Goal: Entertainment & Leisure: Consume media (video, audio)

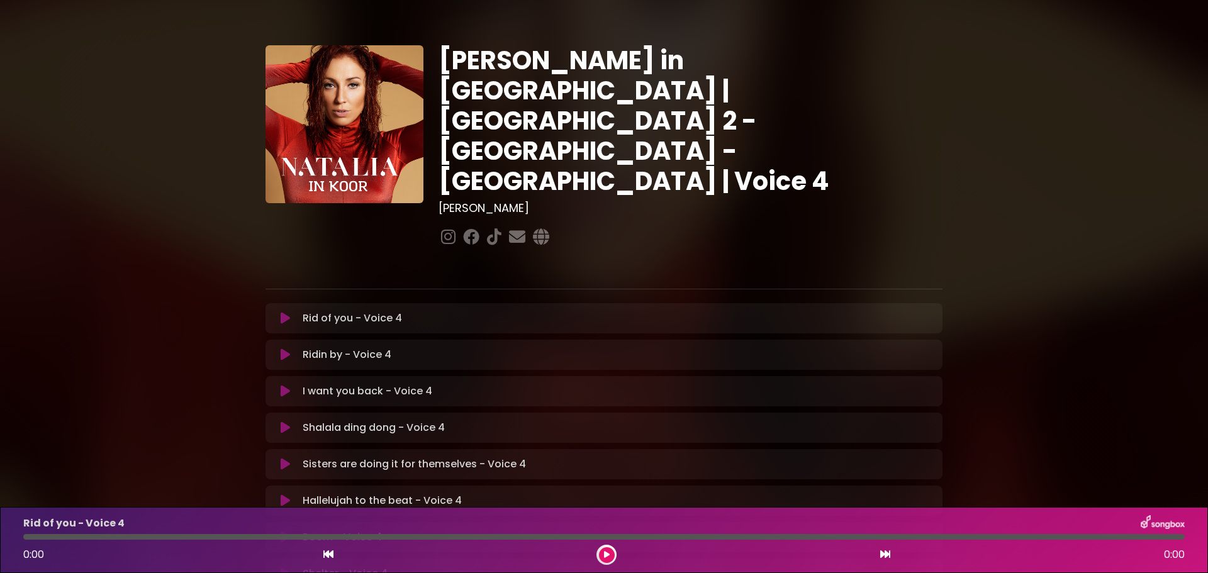
click at [285, 312] on icon at bounding box center [285, 318] width 9 height 13
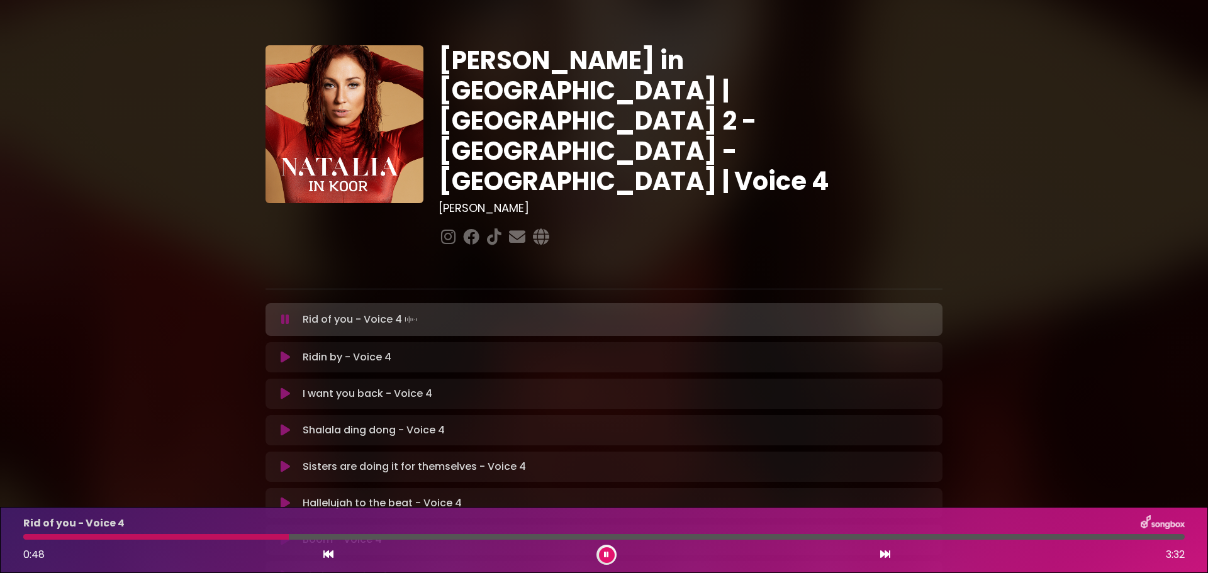
click at [604, 552] on icon at bounding box center [606, 555] width 5 height 8
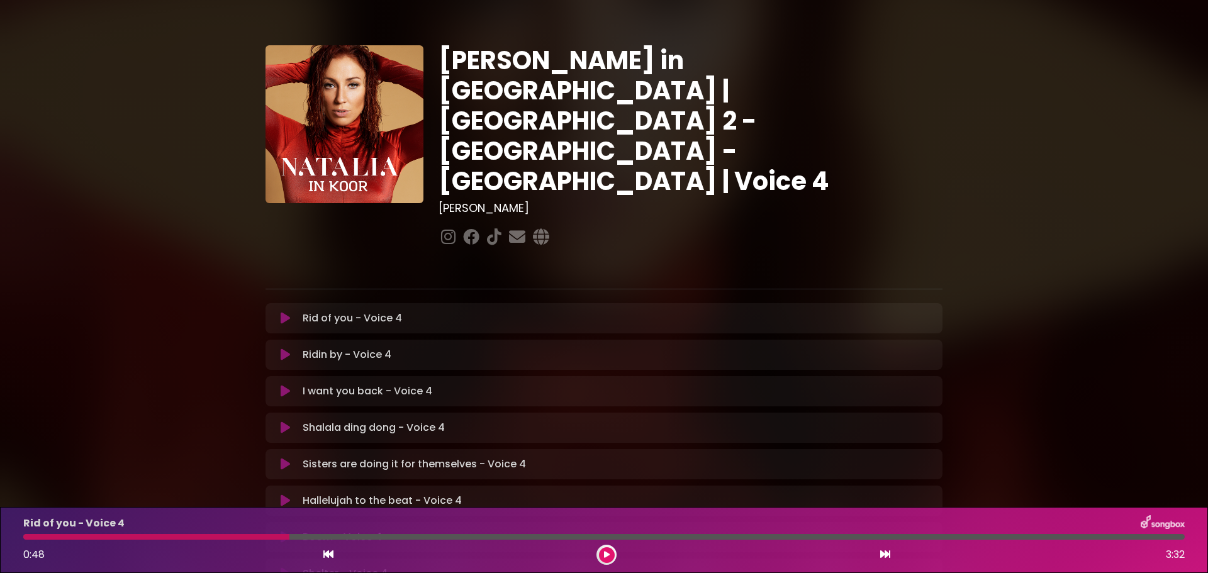
click at [604, 553] on icon at bounding box center [607, 555] width 6 height 8
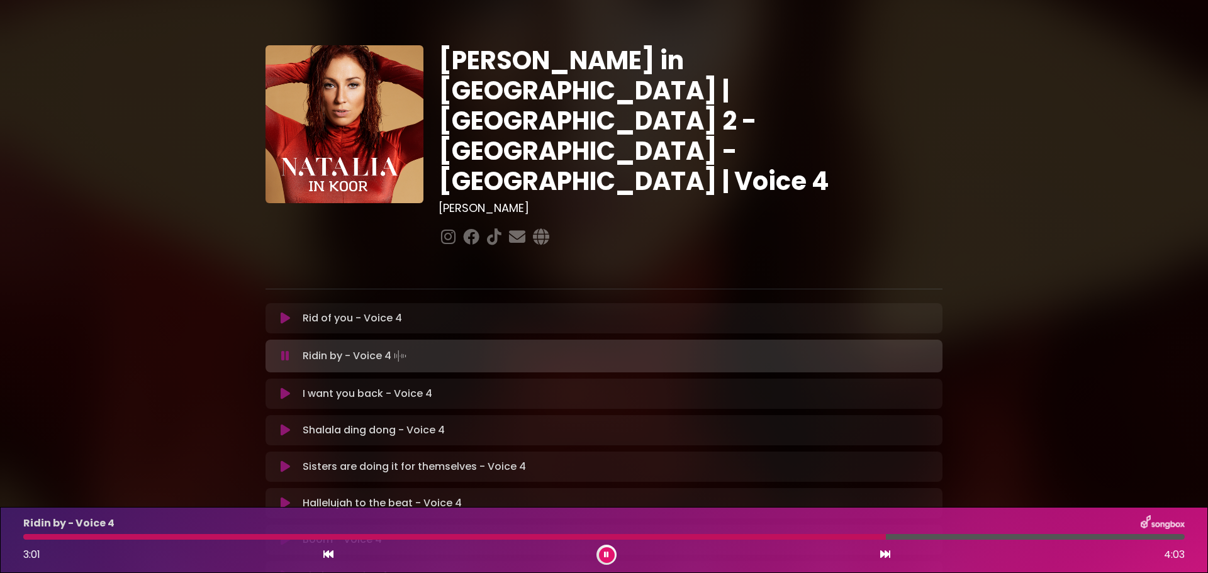
click at [610, 555] on button at bounding box center [607, 555] width 16 height 16
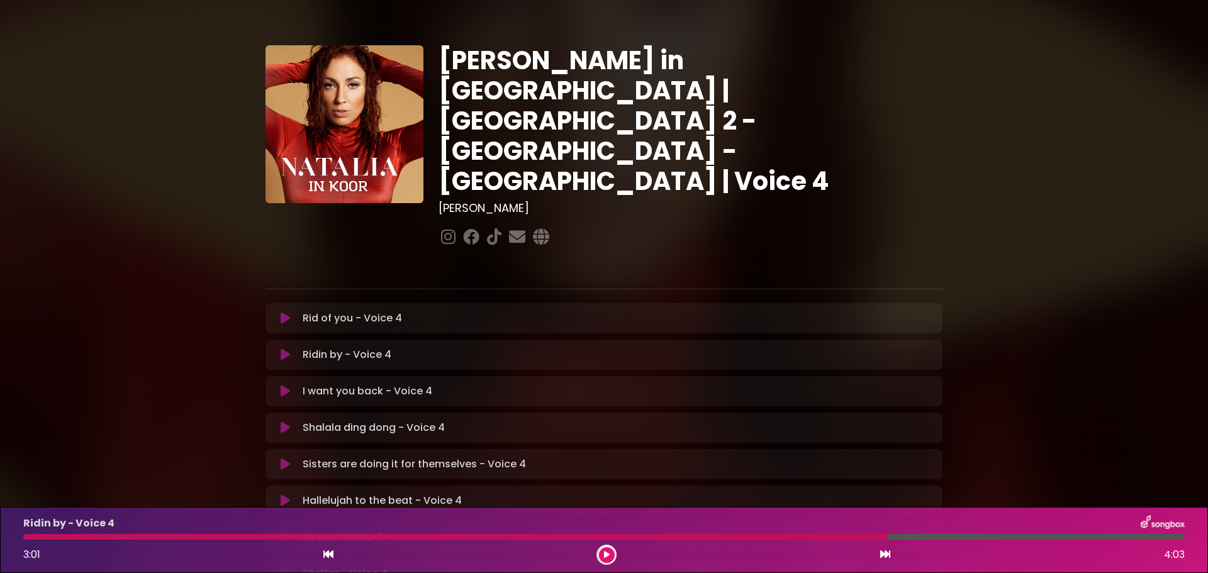
click at [608, 557] on icon at bounding box center [607, 555] width 6 height 8
click at [602, 553] on button at bounding box center [607, 555] width 16 height 16
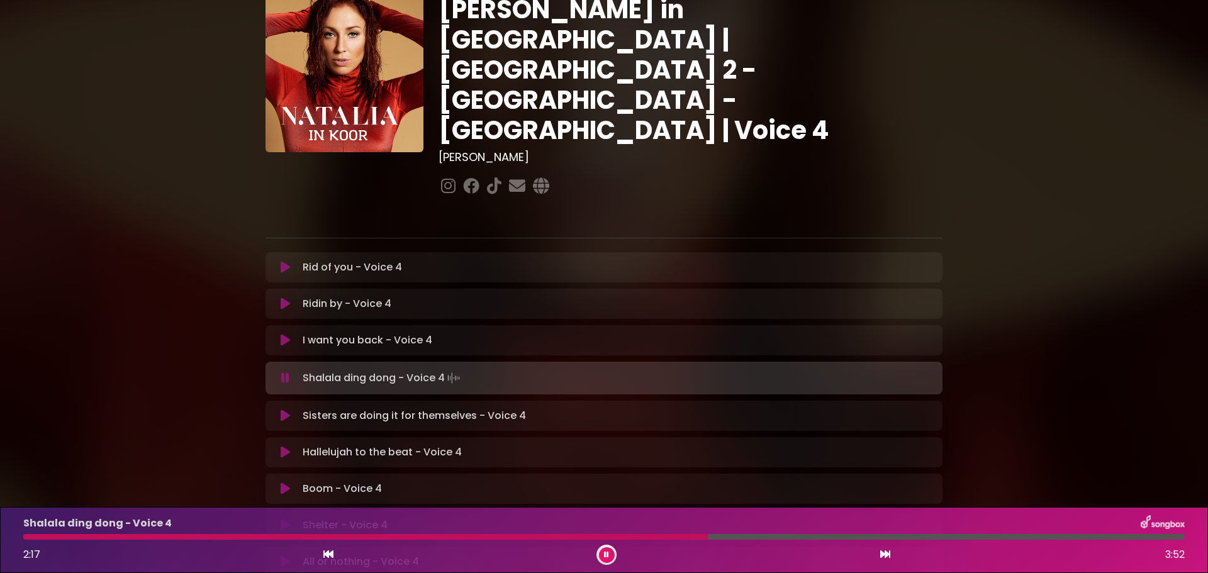
scroll to position [189, 0]
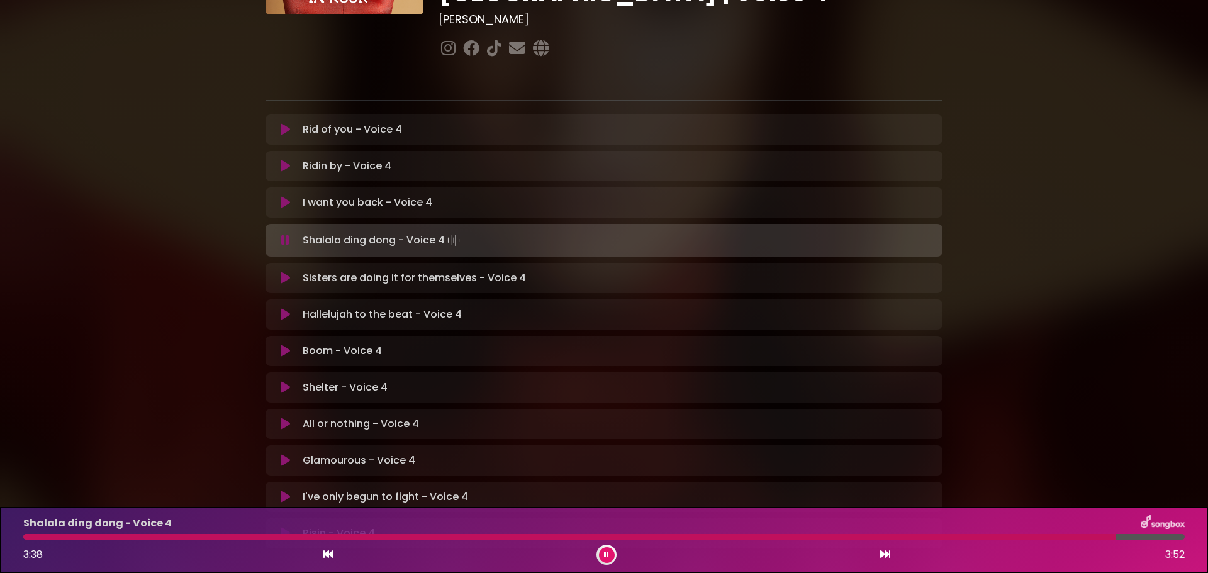
click at [604, 556] on icon at bounding box center [606, 555] width 5 height 8
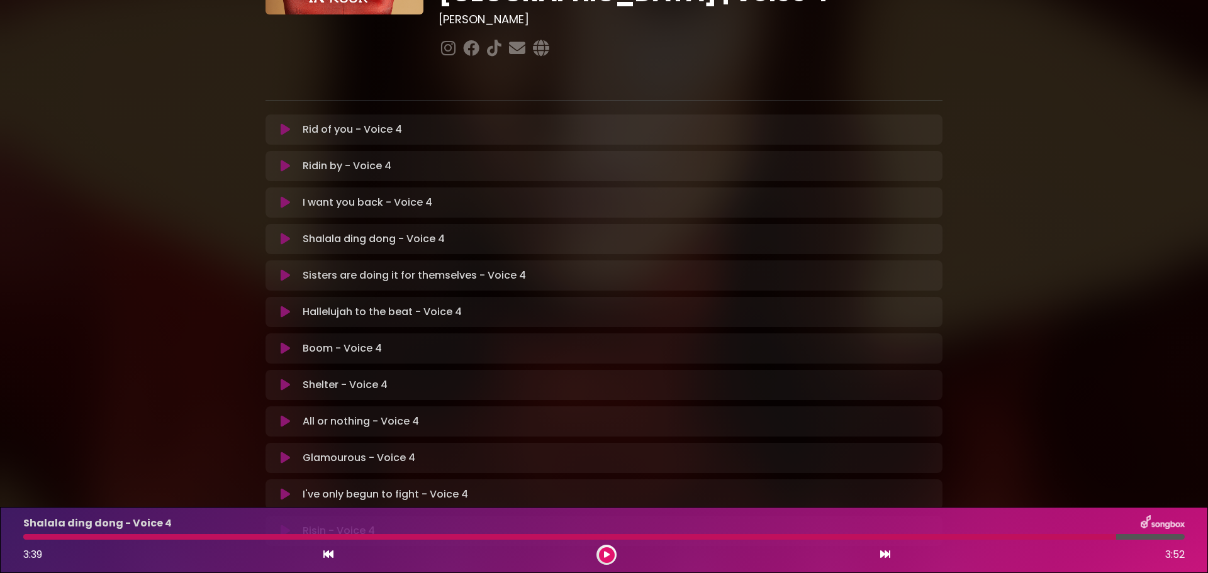
click at [605, 558] on icon at bounding box center [607, 555] width 6 height 8
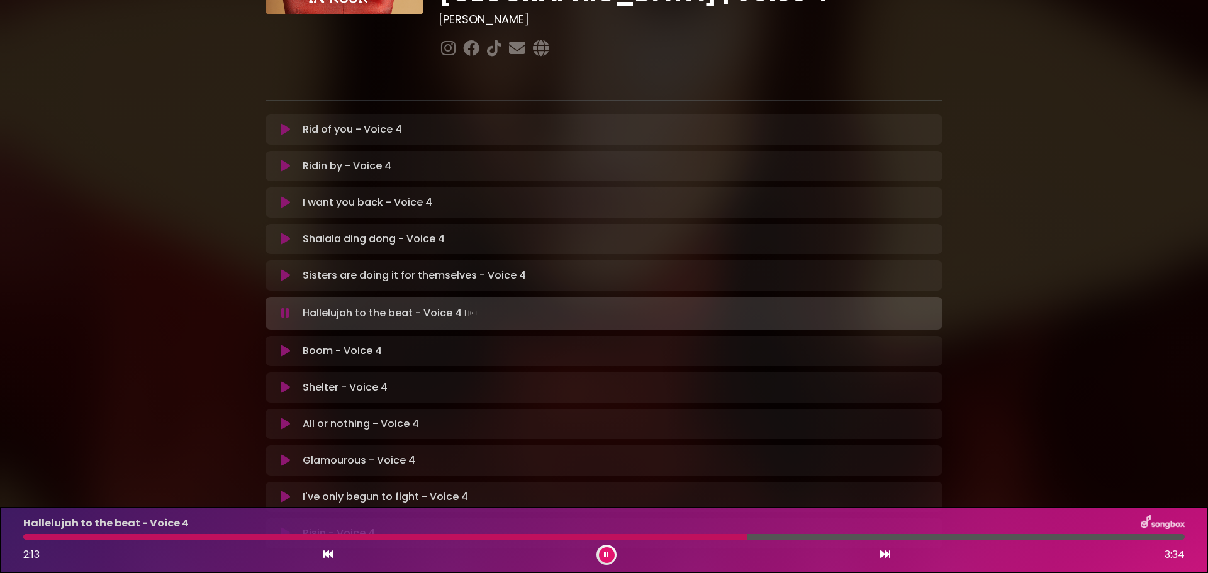
click at [608, 557] on icon at bounding box center [606, 555] width 5 height 8
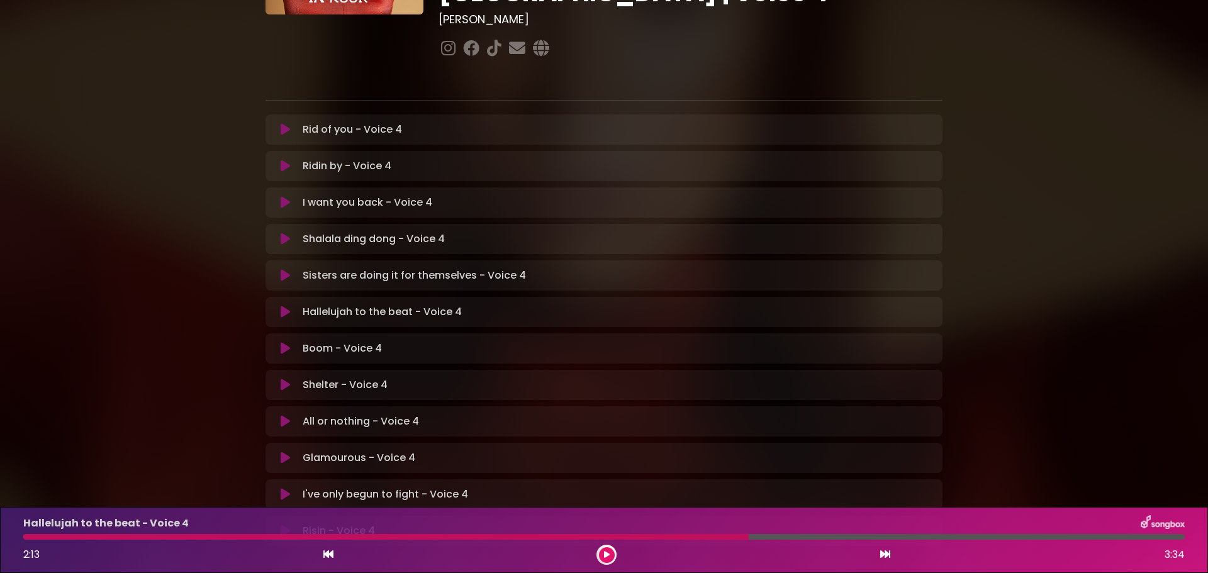
click at [608, 557] on icon at bounding box center [607, 555] width 6 height 8
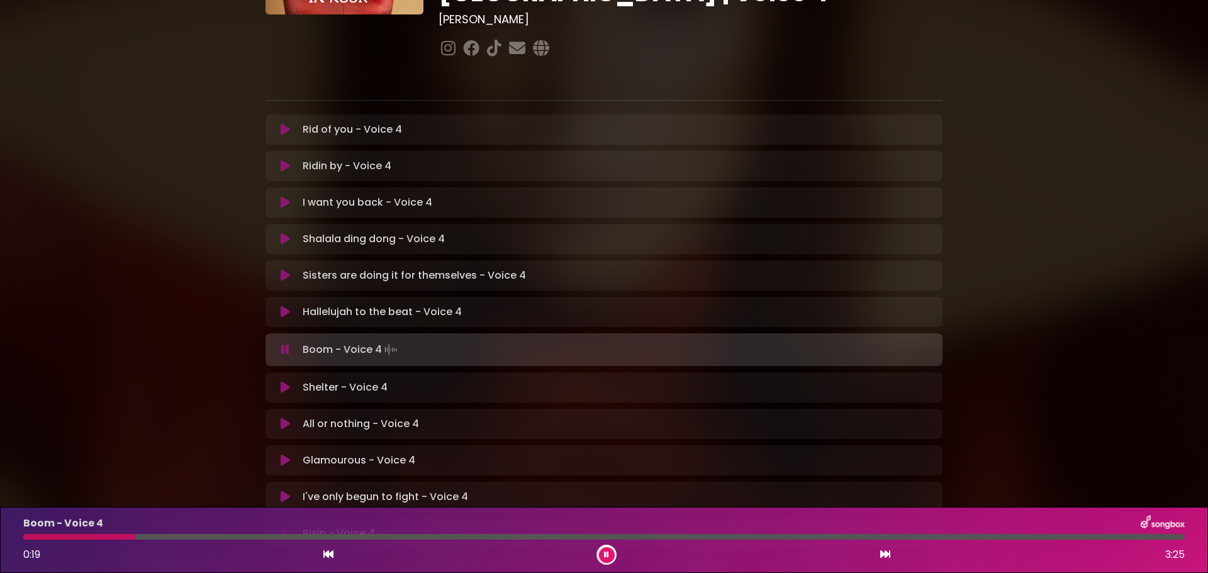
drag, startPoint x: 133, startPoint y: 538, endPoint x: 39, endPoint y: 538, distance: 94.3
click at [39, 538] on div at bounding box center [79, 537] width 112 height 6
click at [27, 537] on div at bounding box center [32, 537] width 18 height 6
click at [27, 537] on div at bounding box center [25, 537] width 5 height 6
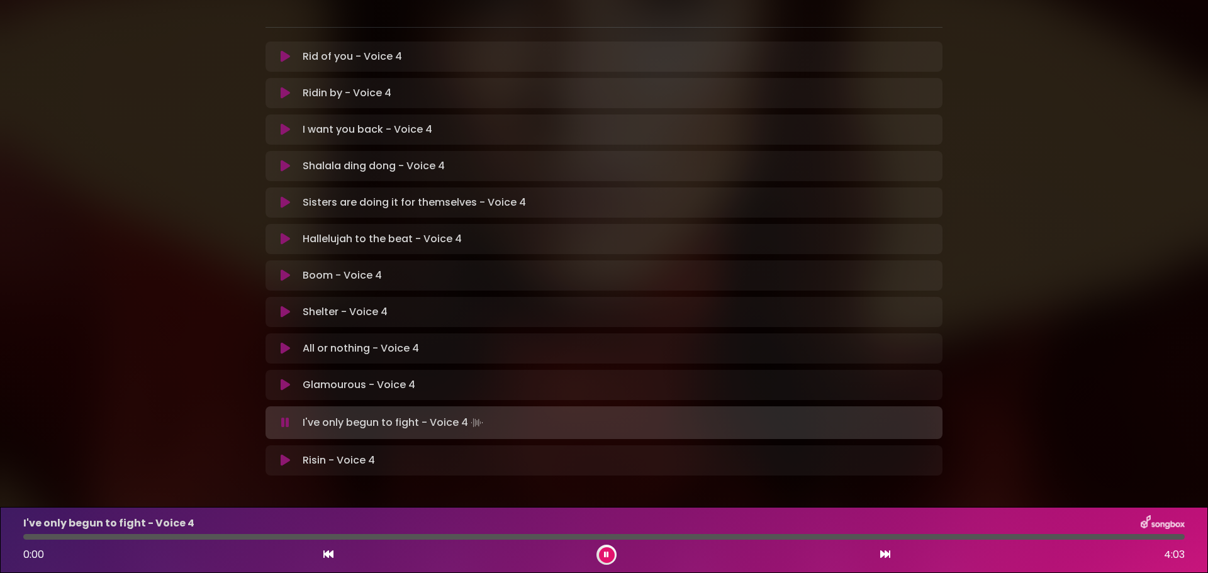
scroll to position [264, 0]
click at [610, 552] on button at bounding box center [607, 555] width 16 height 16
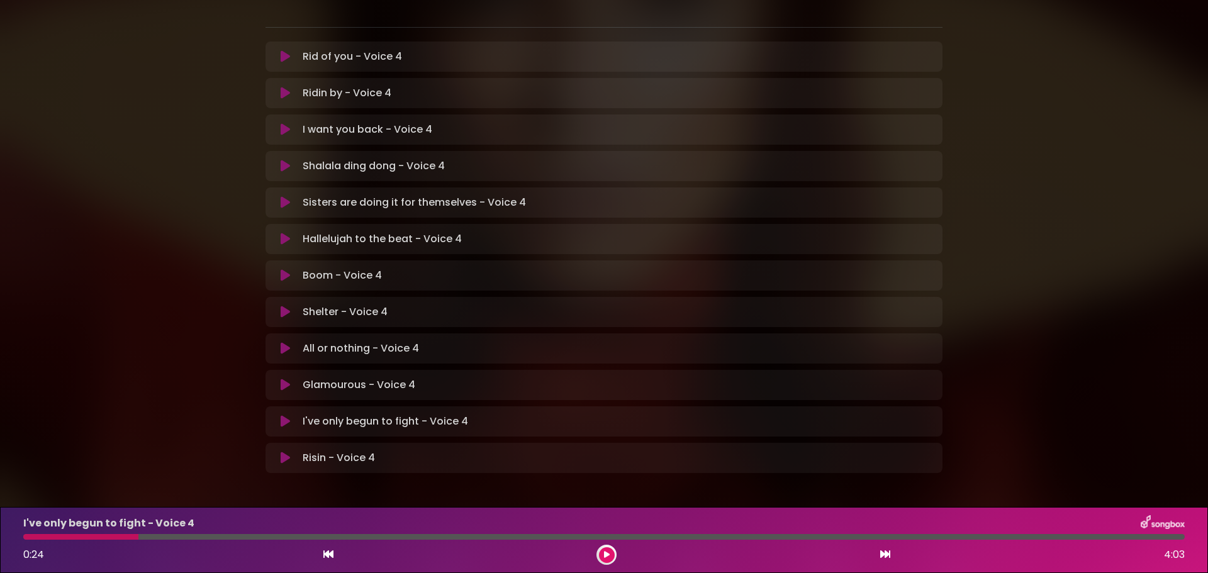
click at [604, 552] on icon at bounding box center [607, 555] width 6 height 8
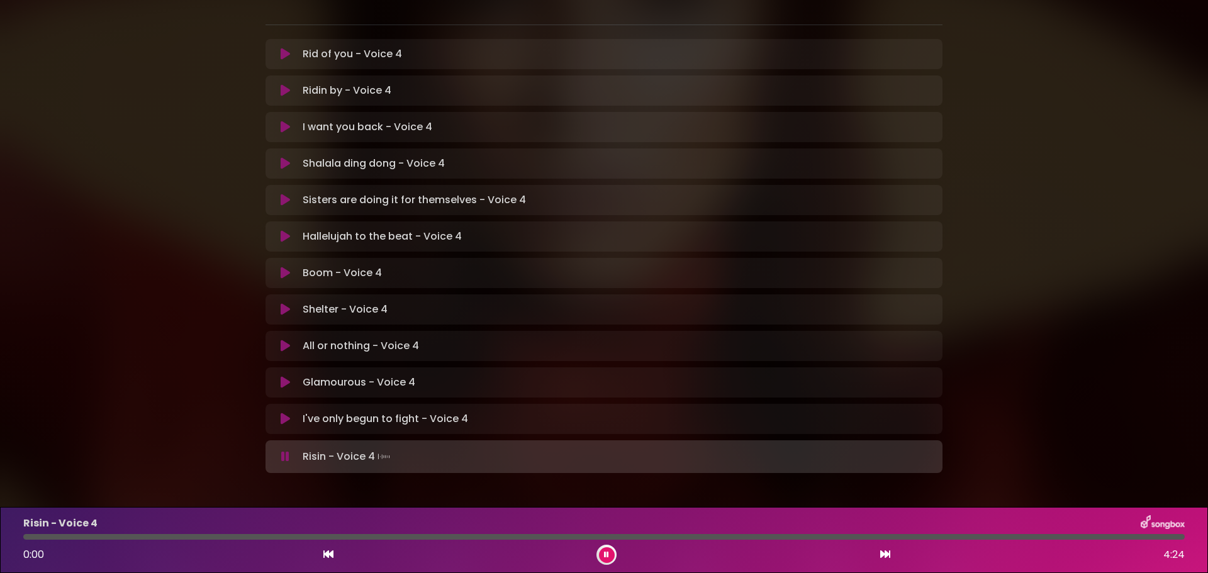
click at [606, 555] on icon at bounding box center [607, 554] width 8 height 9
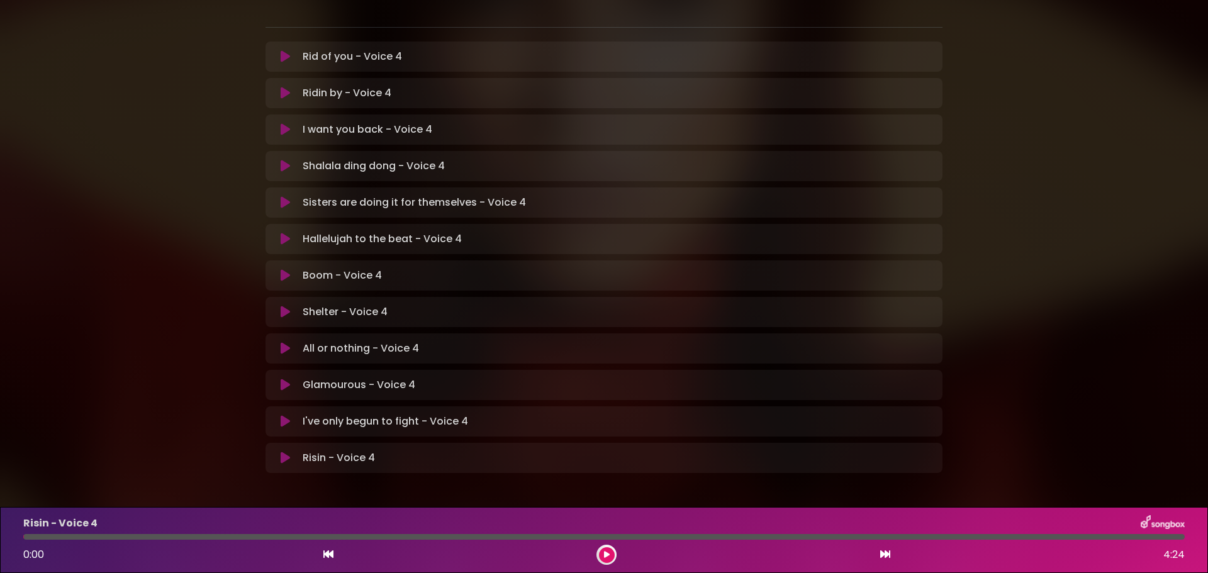
click at [607, 556] on icon at bounding box center [607, 554] width 8 height 9
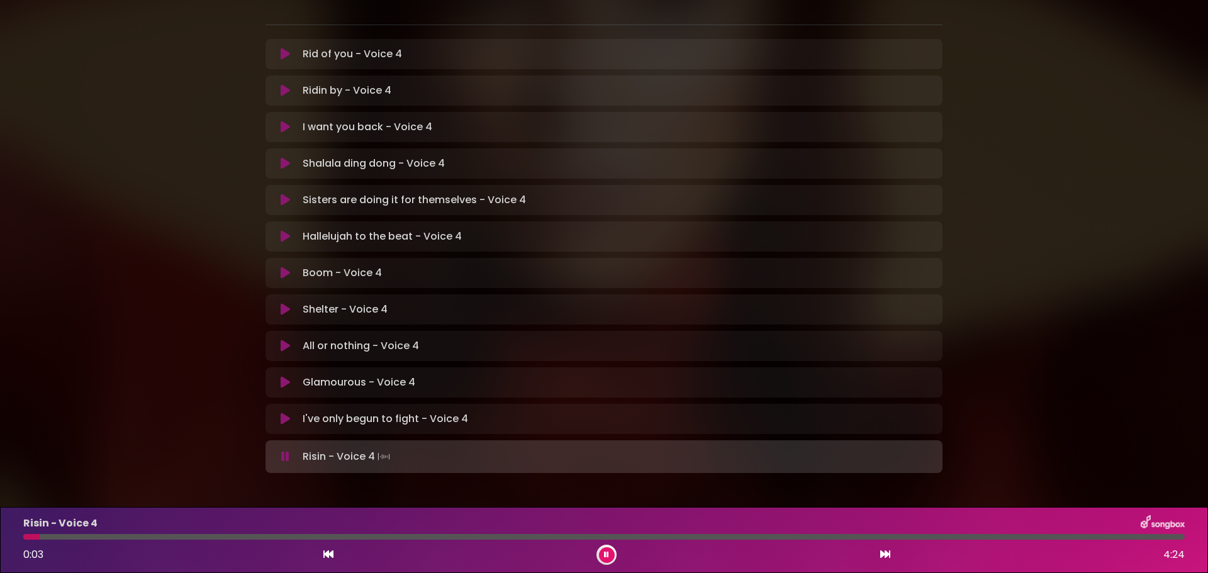
click at [608, 552] on icon at bounding box center [606, 554] width 9 height 9
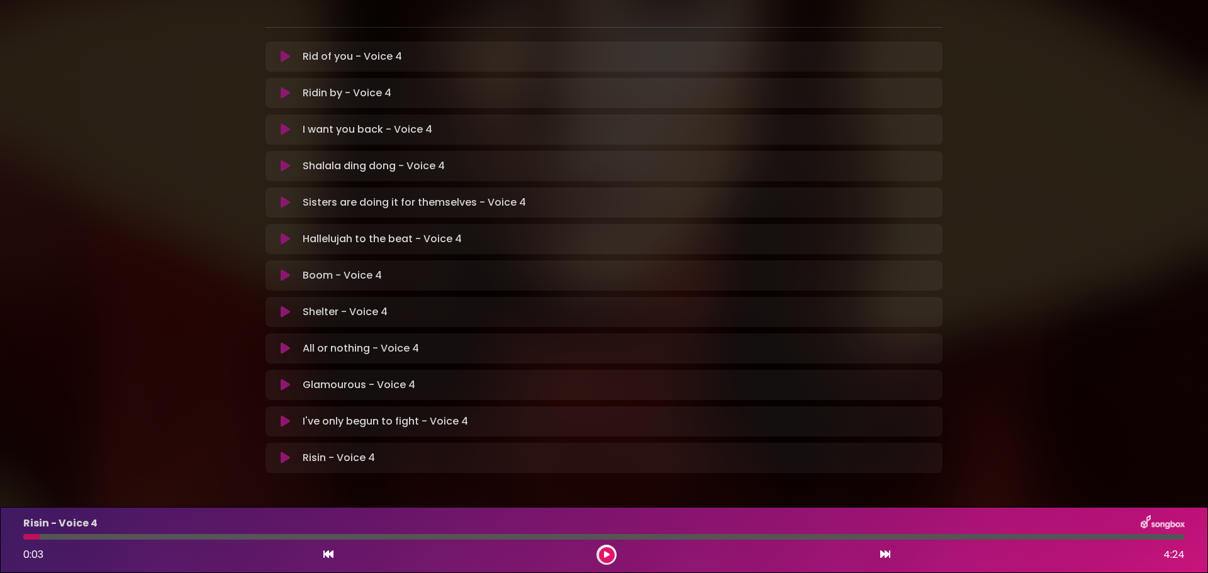
click at [606, 551] on icon at bounding box center [606, 555] width 6 height 8
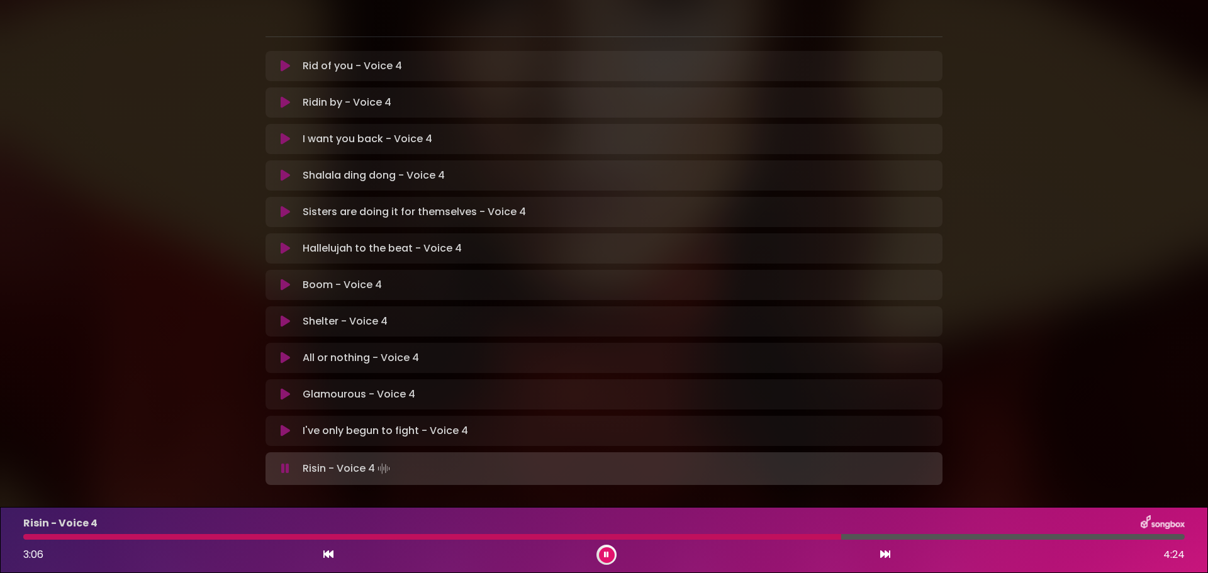
scroll to position [264, 0]
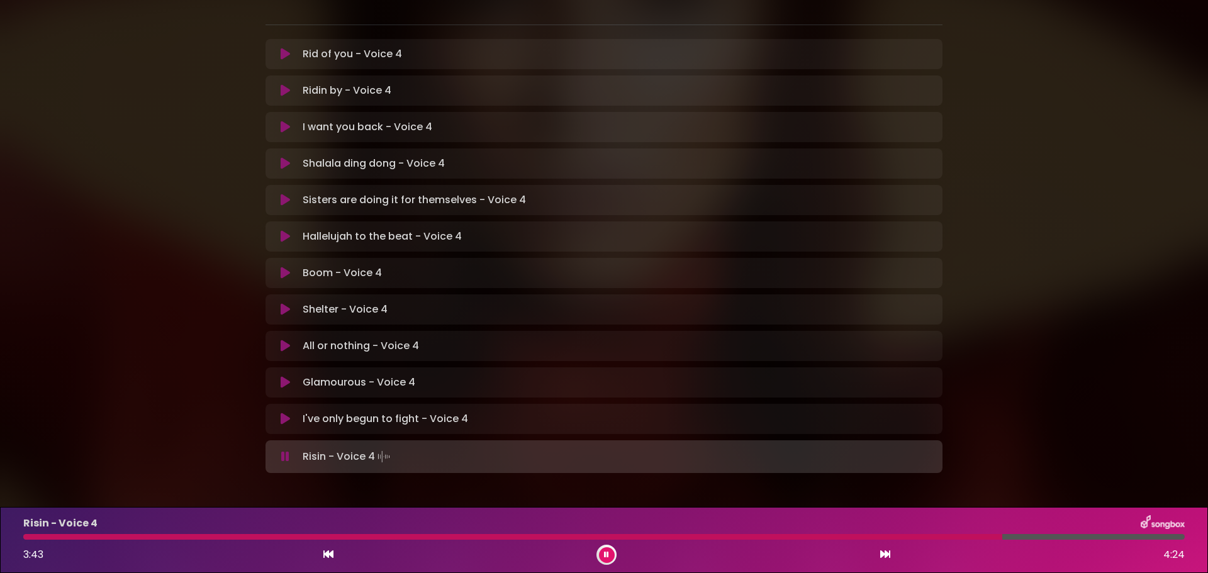
click at [604, 553] on icon at bounding box center [606, 555] width 6 height 8
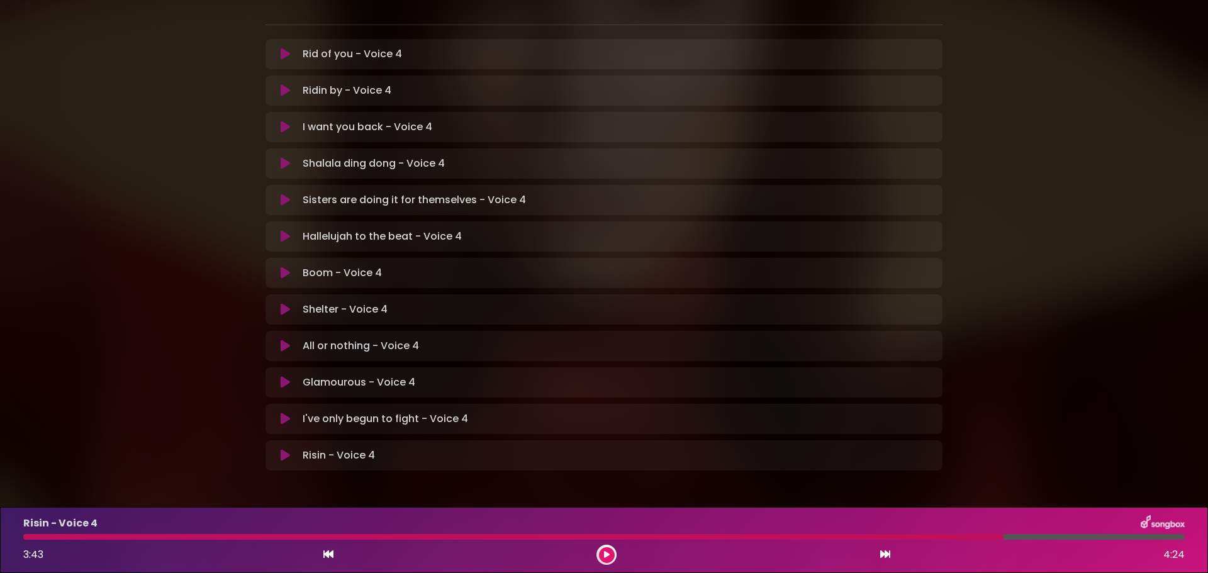
scroll to position [262, 0]
click at [607, 557] on icon at bounding box center [606, 555] width 6 height 8
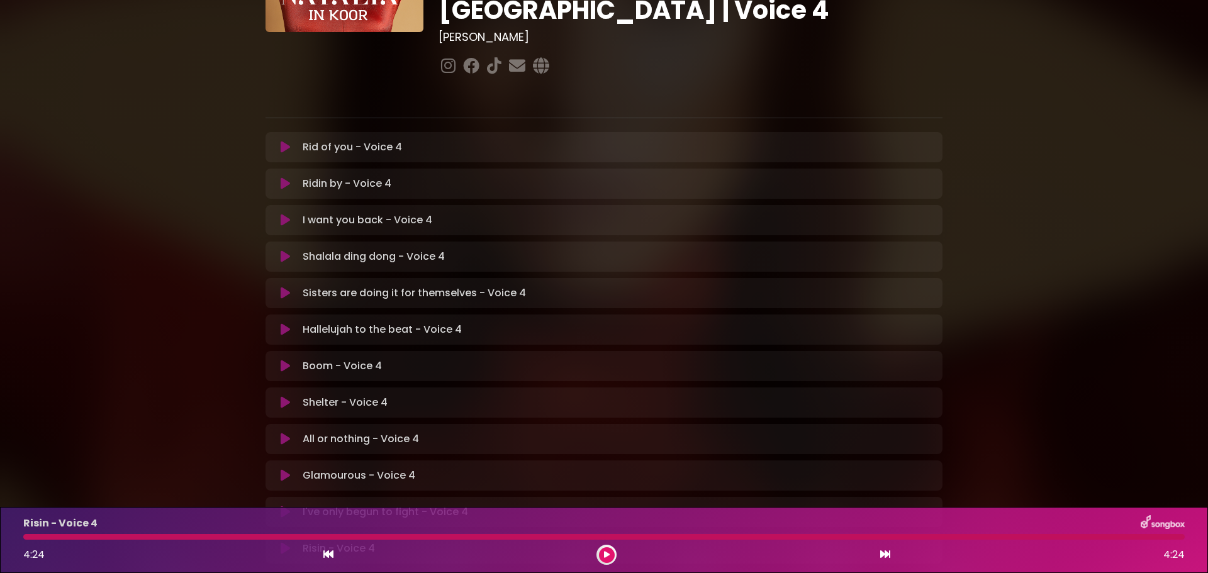
scroll to position [136, 0]
